Goal: Task Accomplishment & Management: Manage account settings

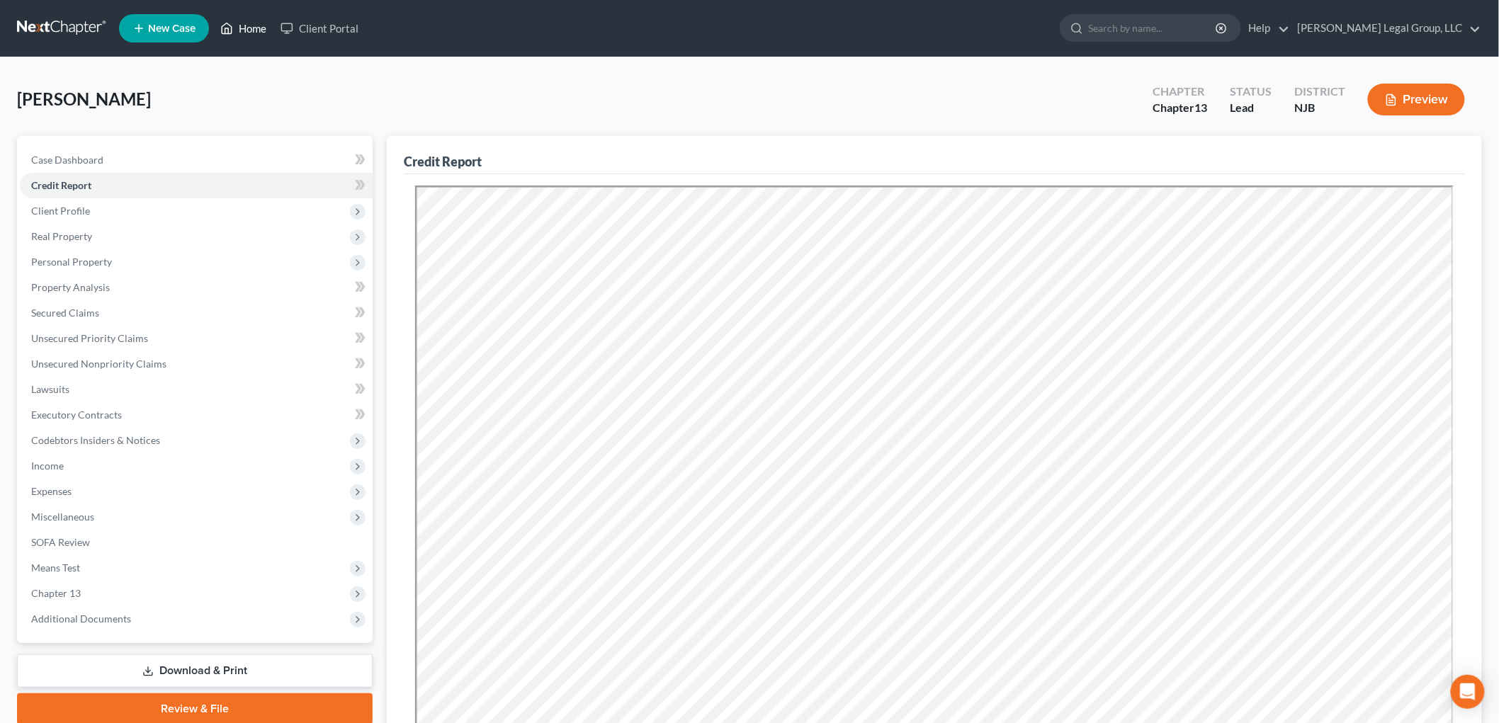
click at [263, 34] on link "Home" at bounding box center [243, 29] width 60 height 26
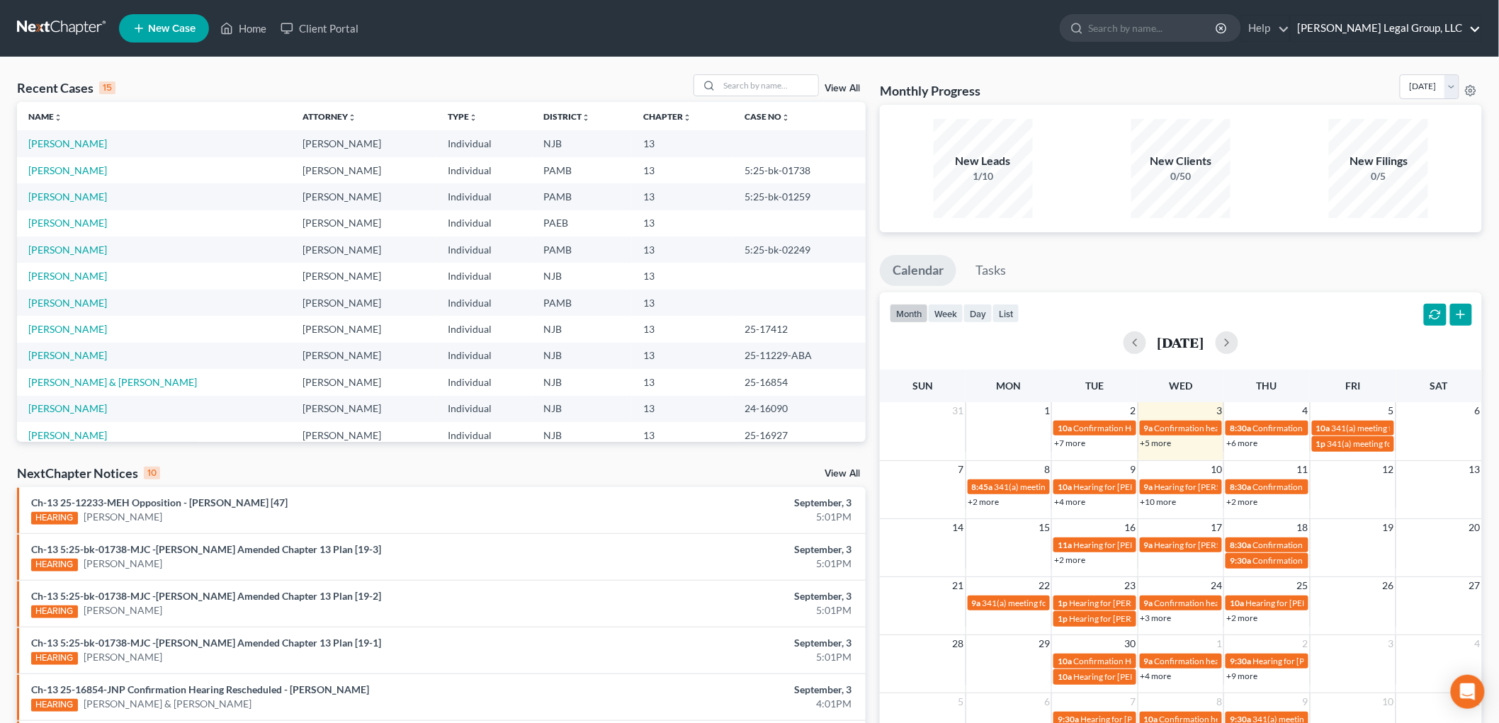
click at [1414, 29] on link "[PERSON_NAME] Legal Group, LLC" at bounding box center [1386, 29] width 191 height 26
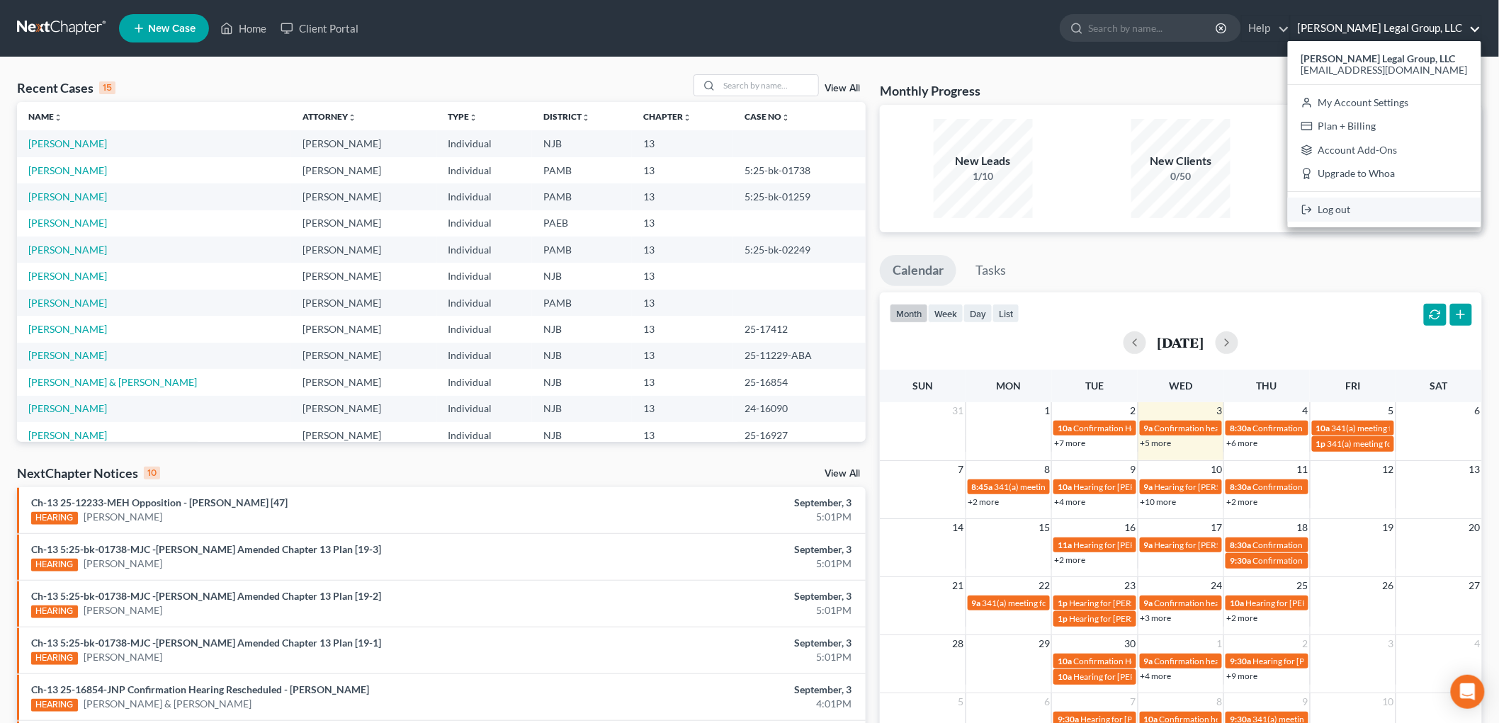
click at [1345, 208] on link "Log out" at bounding box center [1384, 210] width 193 height 24
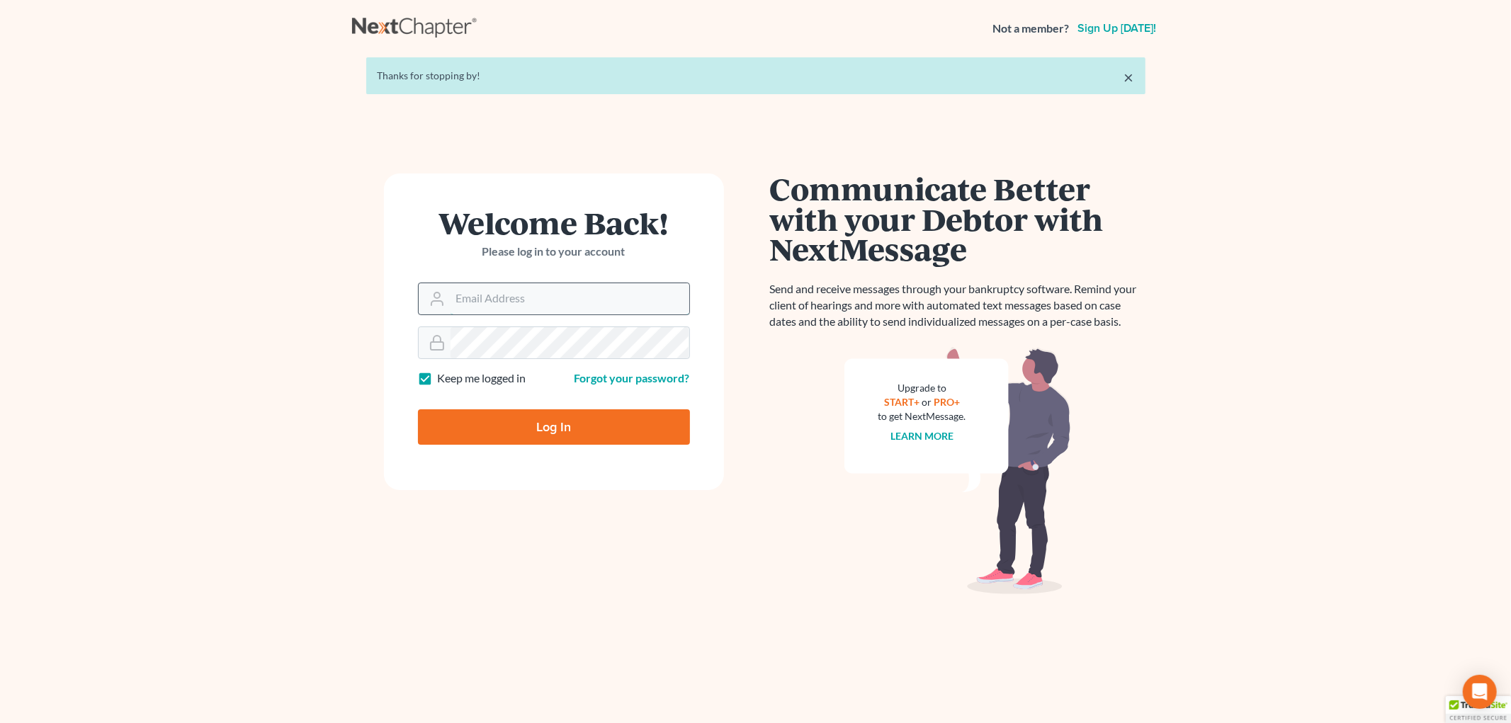
drag, startPoint x: 583, startPoint y: 301, endPoint x: 600, endPoint y: 314, distance: 21.3
click at [583, 301] on input "Email Address" at bounding box center [570, 298] width 239 height 31
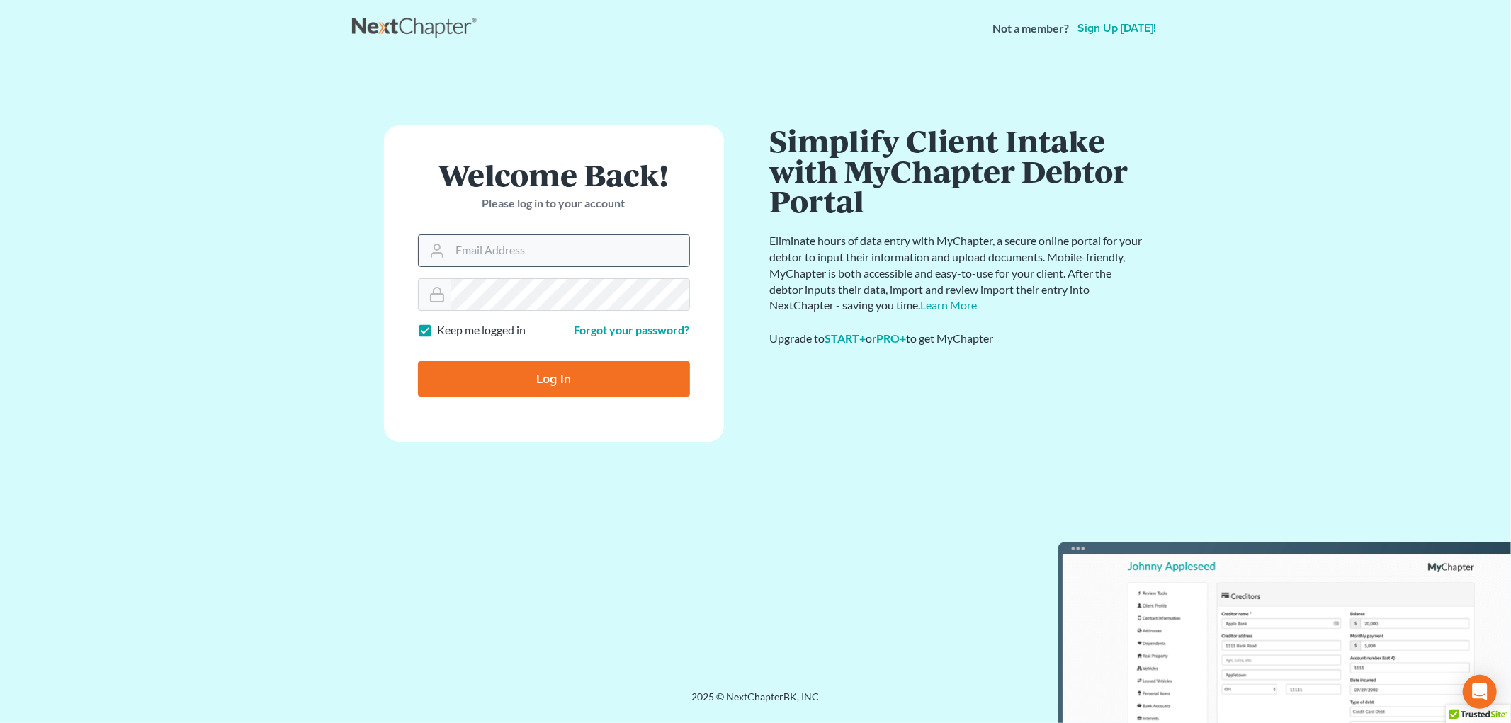
type input "[EMAIL_ADDRESS][DOMAIN_NAME]"
click at [615, 383] on input "Log In" at bounding box center [554, 378] width 272 height 35
type input "Thinking..."
